Goal: Task Accomplishment & Management: Use online tool/utility

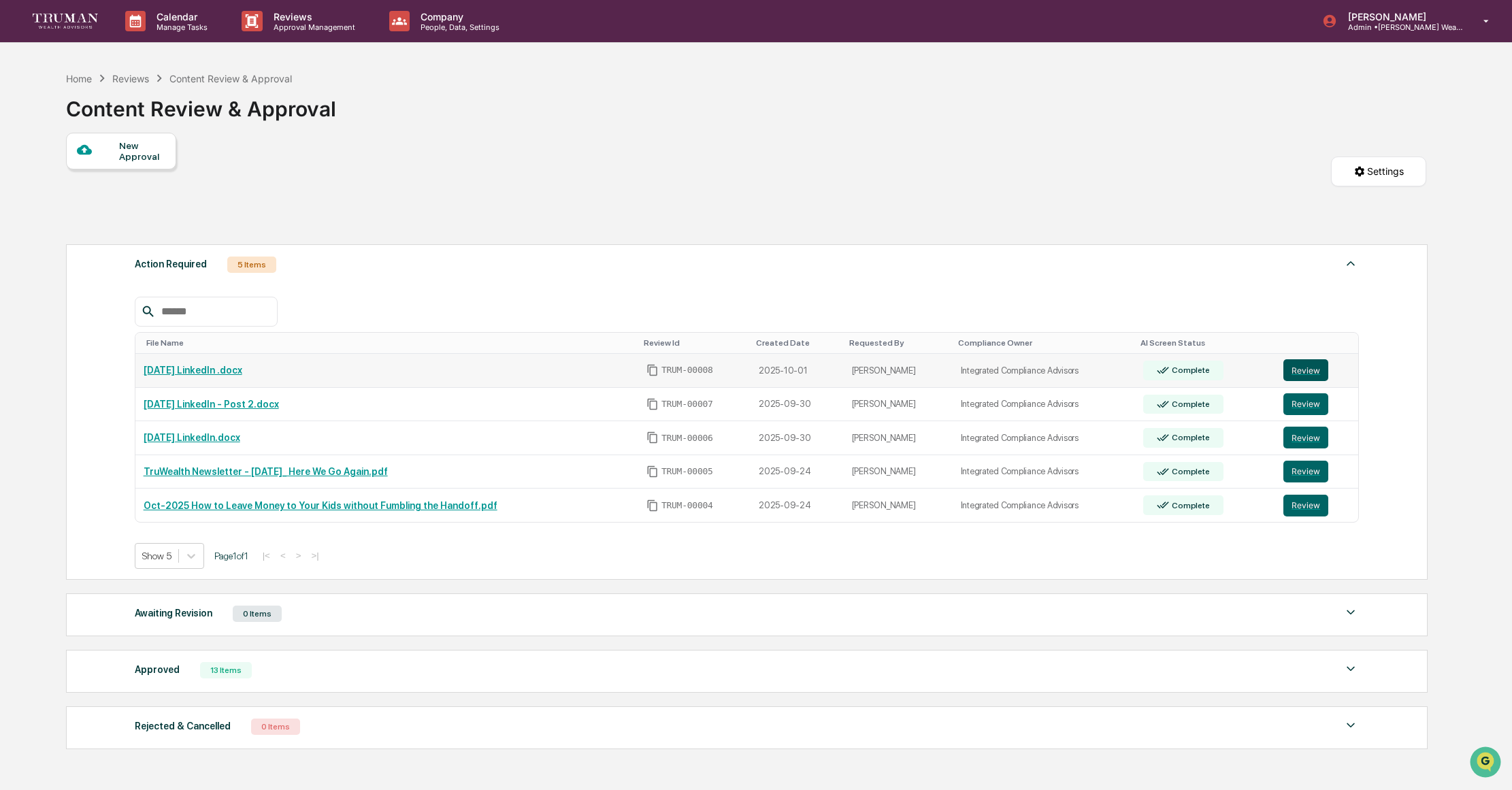
click at [1298, 365] on button "Review" at bounding box center [1305, 371] width 45 height 22
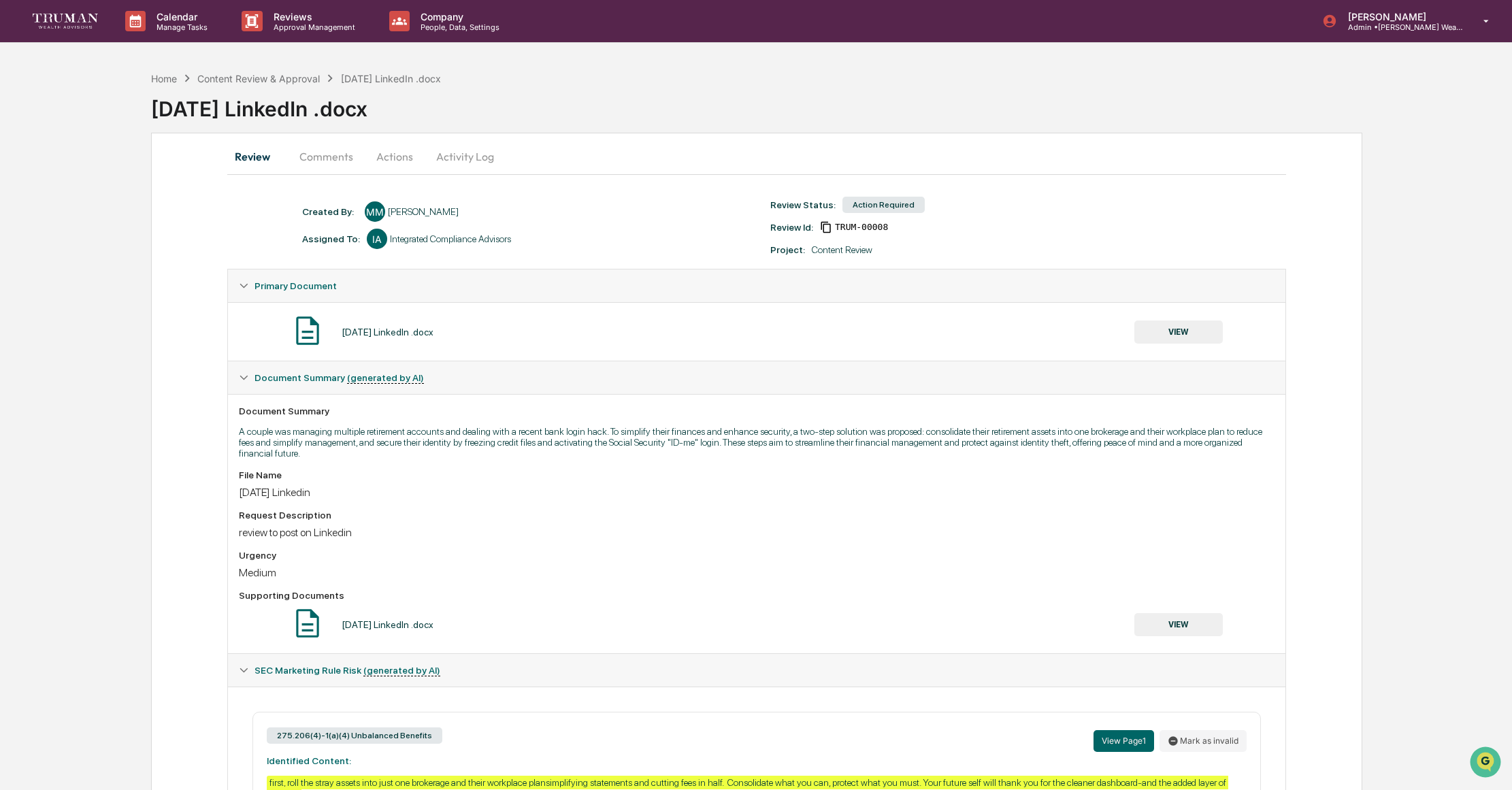
click at [384, 156] on button "Actions" at bounding box center [394, 156] width 62 height 33
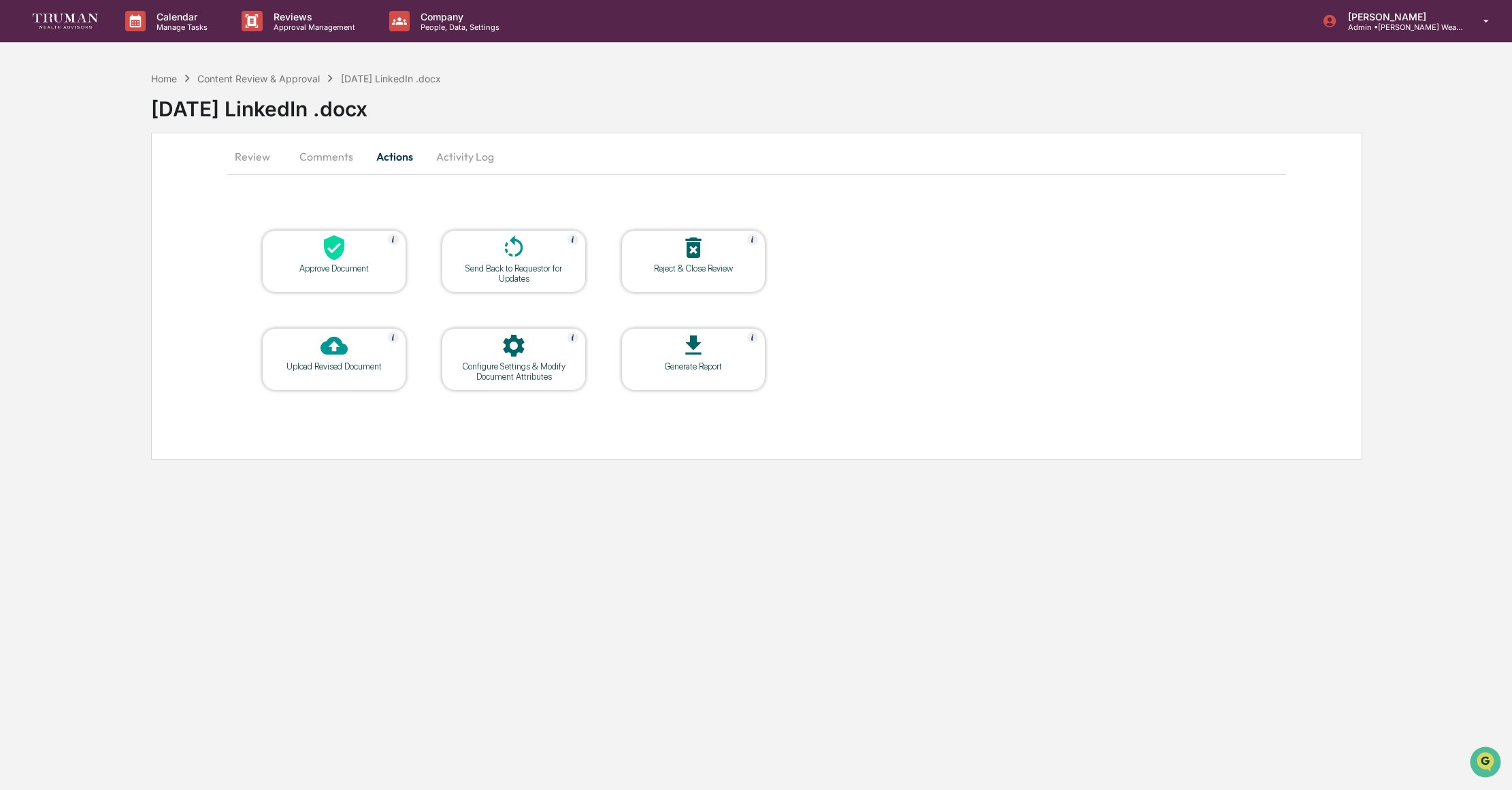
click at [349, 156] on button "Comments" at bounding box center [326, 156] width 75 height 33
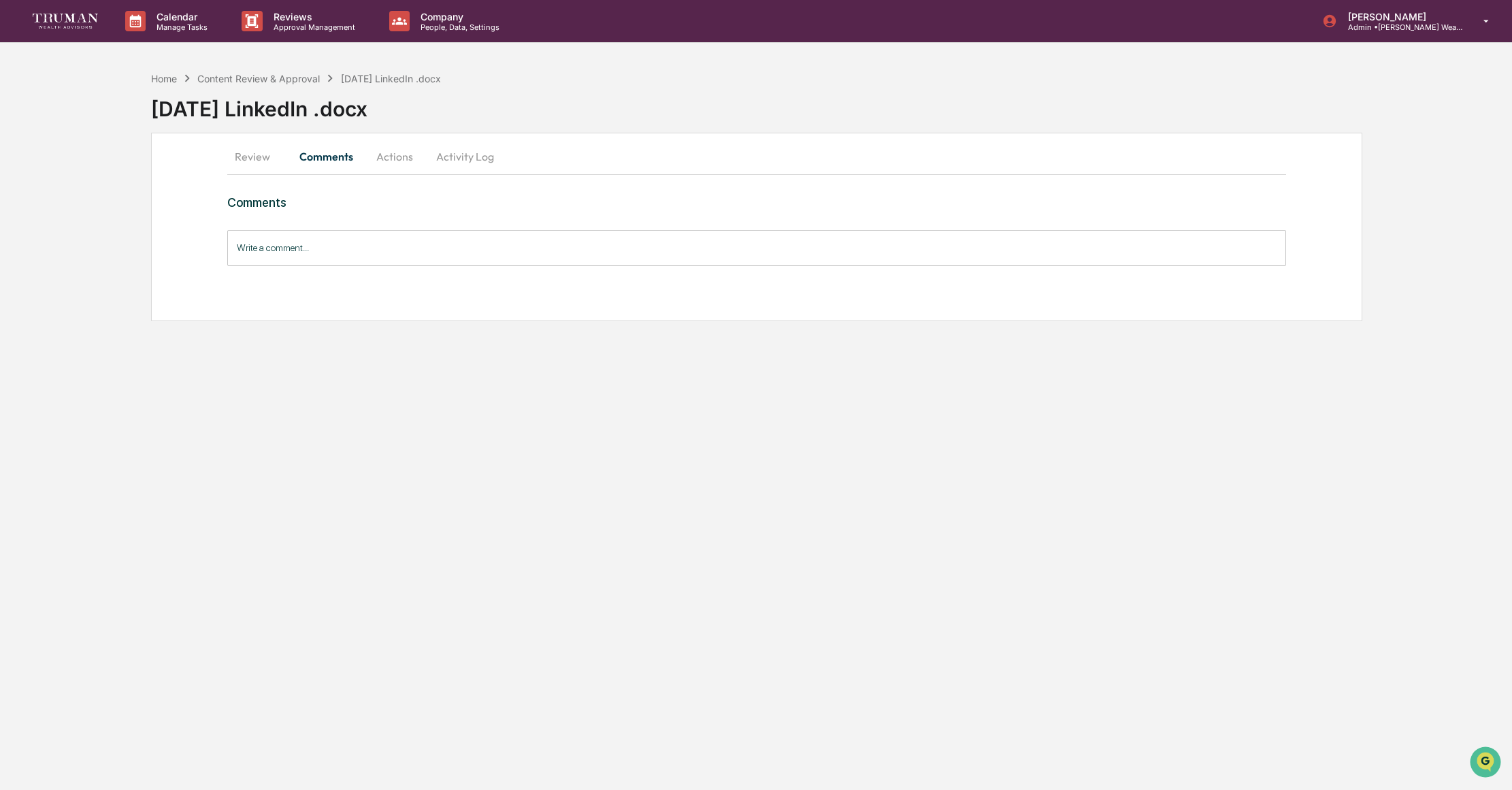
click at [485, 158] on button "Activity Log" at bounding box center [465, 156] width 79 height 33
